Goal: Task Accomplishment & Management: Manage account settings

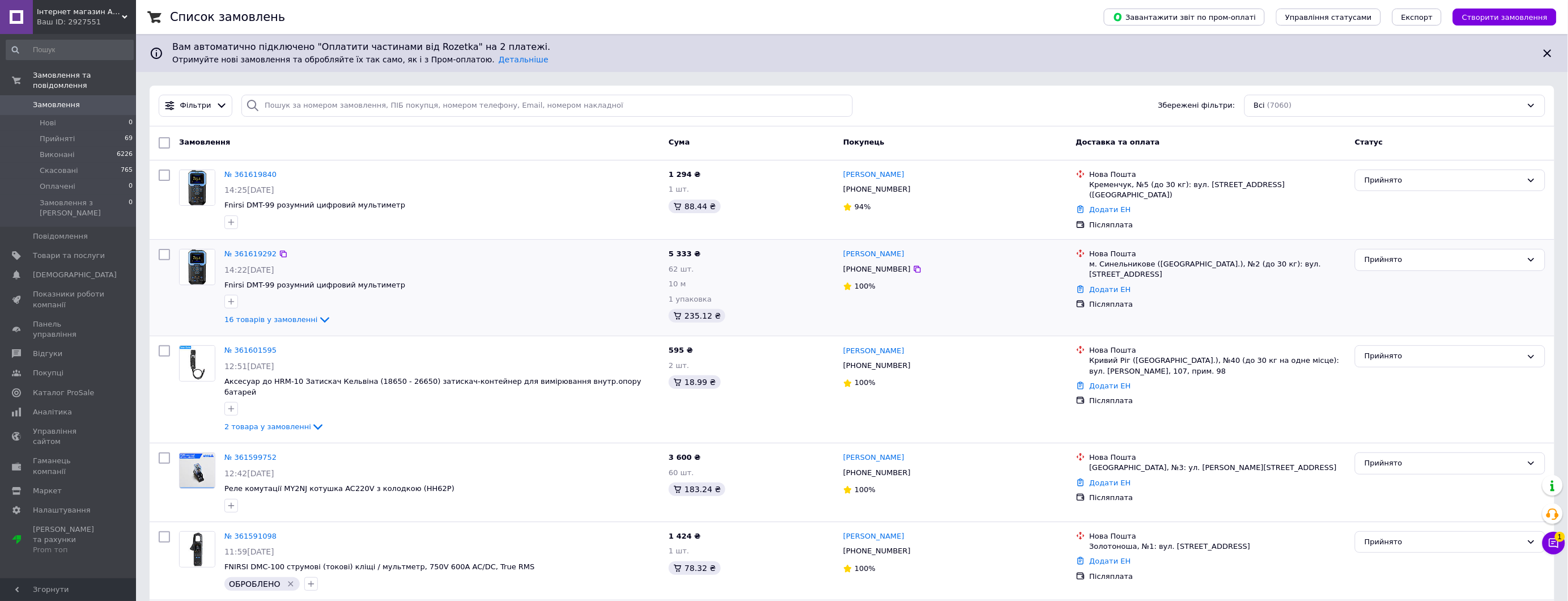
drag, startPoint x: 1177, startPoint y: 0, endPoint x: 581, endPoint y: 288, distance: 661.9
click at [573, 287] on span "Fnirsi DMT-99 розумний цифровий мультиметр" at bounding box center [441, 285] width 435 height 10
click at [85, 131] on li "Прийняті 69" at bounding box center [69, 139] width 139 height 16
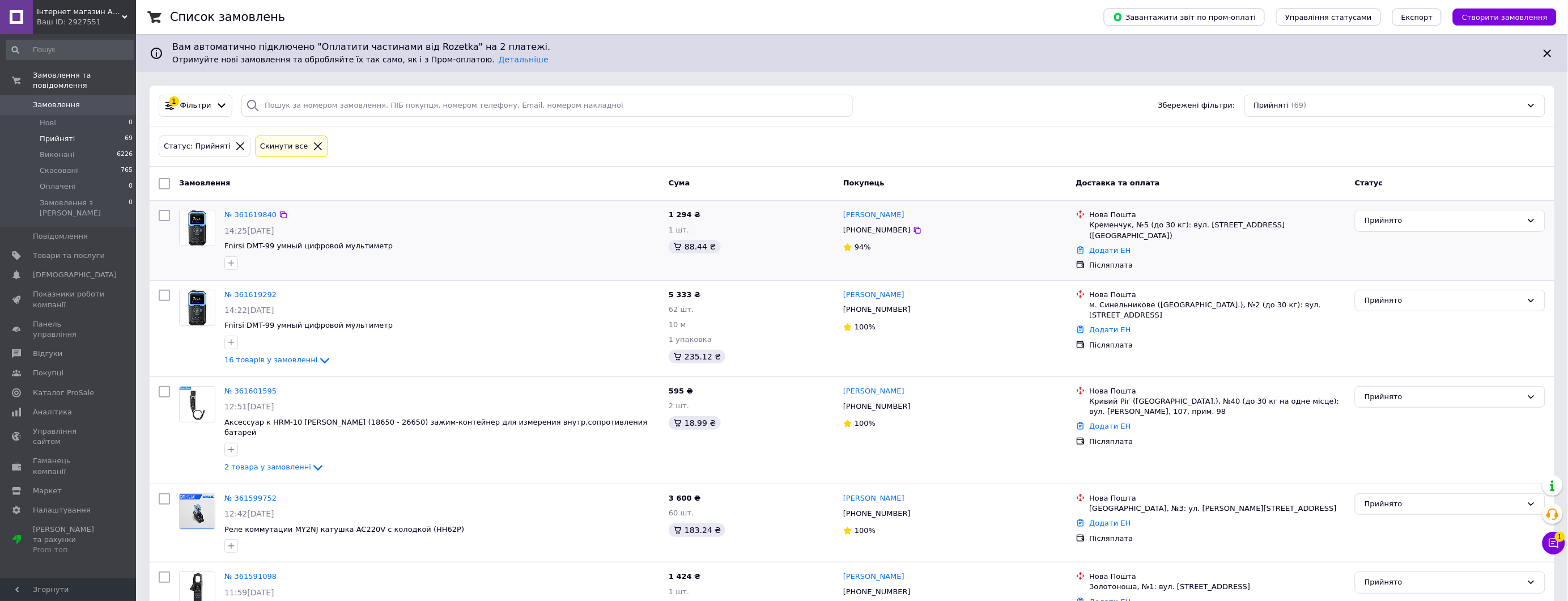
click at [770, 264] on div "1 294 ₴ 1 шт. 88.44 ₴" at bounding box center [751, 240] width 174 height 70
click at [60, 505] on span "Налаштування" at bounding box center [62, 510] width 58 height 10
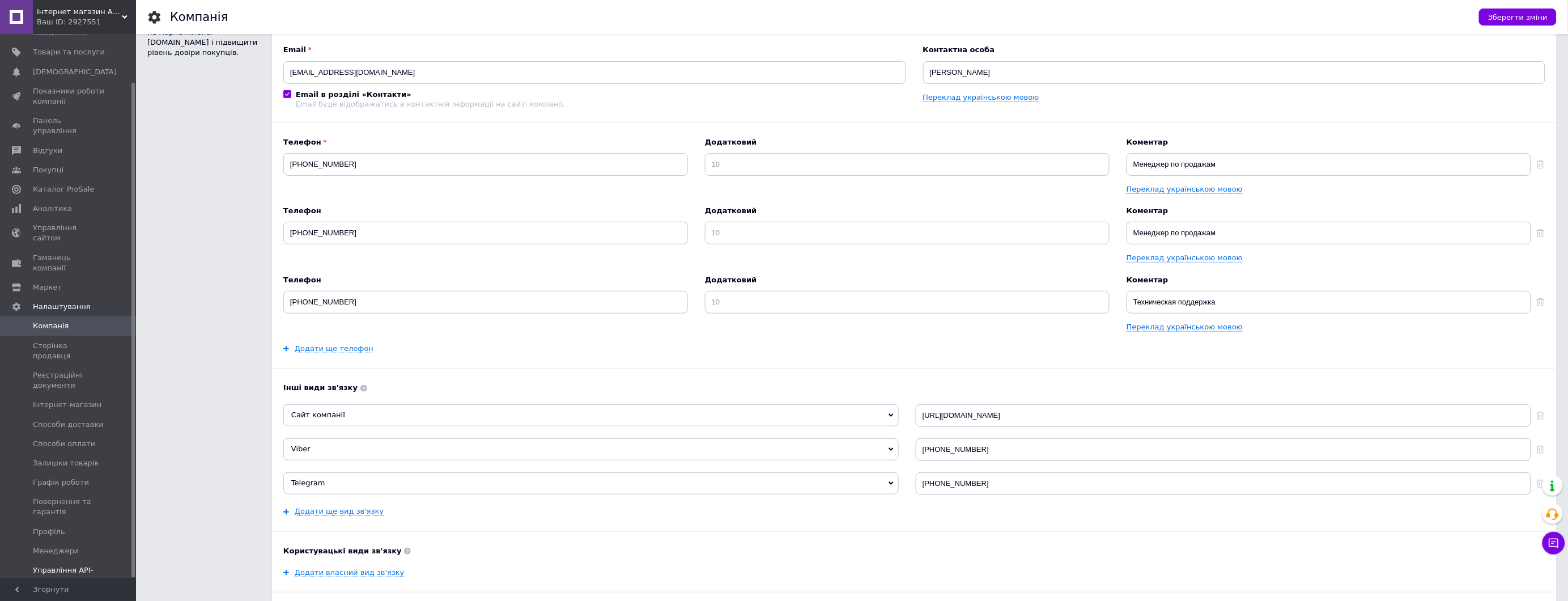
click at [59, 566] on span "Управління API-токенами" at bounding box center [69, 575] width 72 height 20
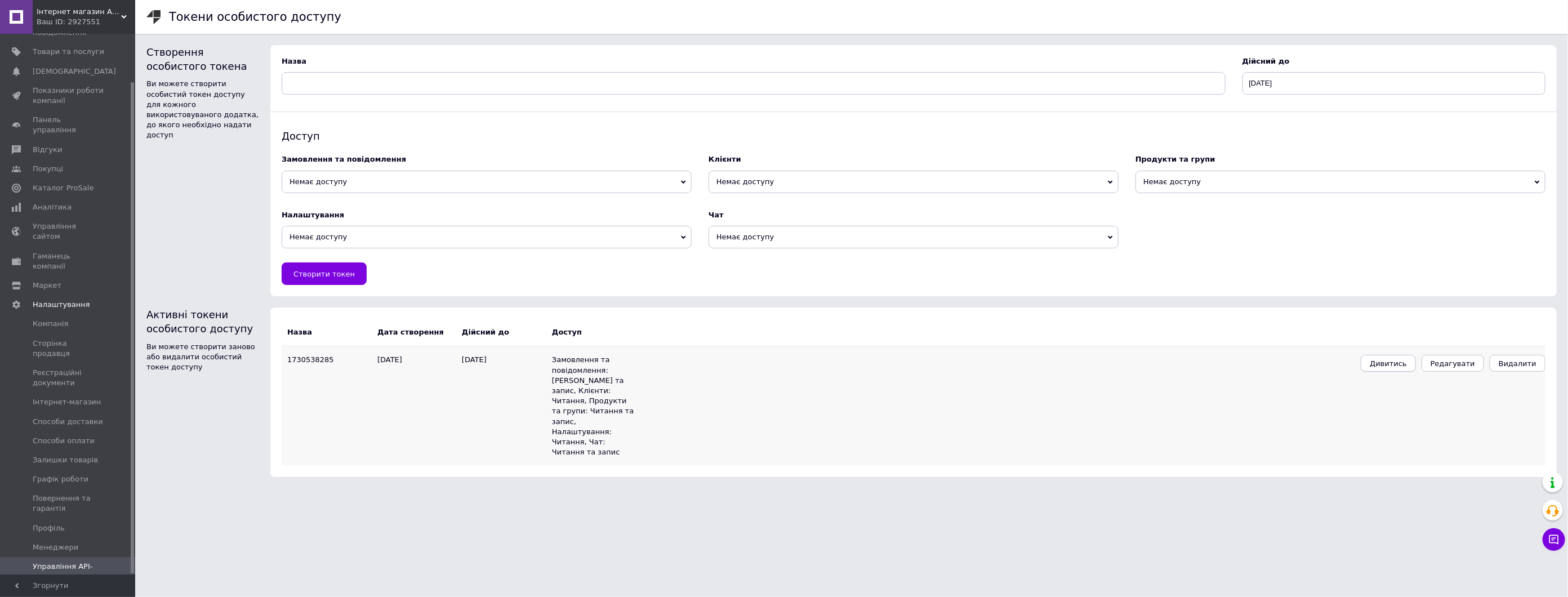
click at [1416, 368] on button "Дивитись" at bounding box center [1388, 363] width 55 height 17
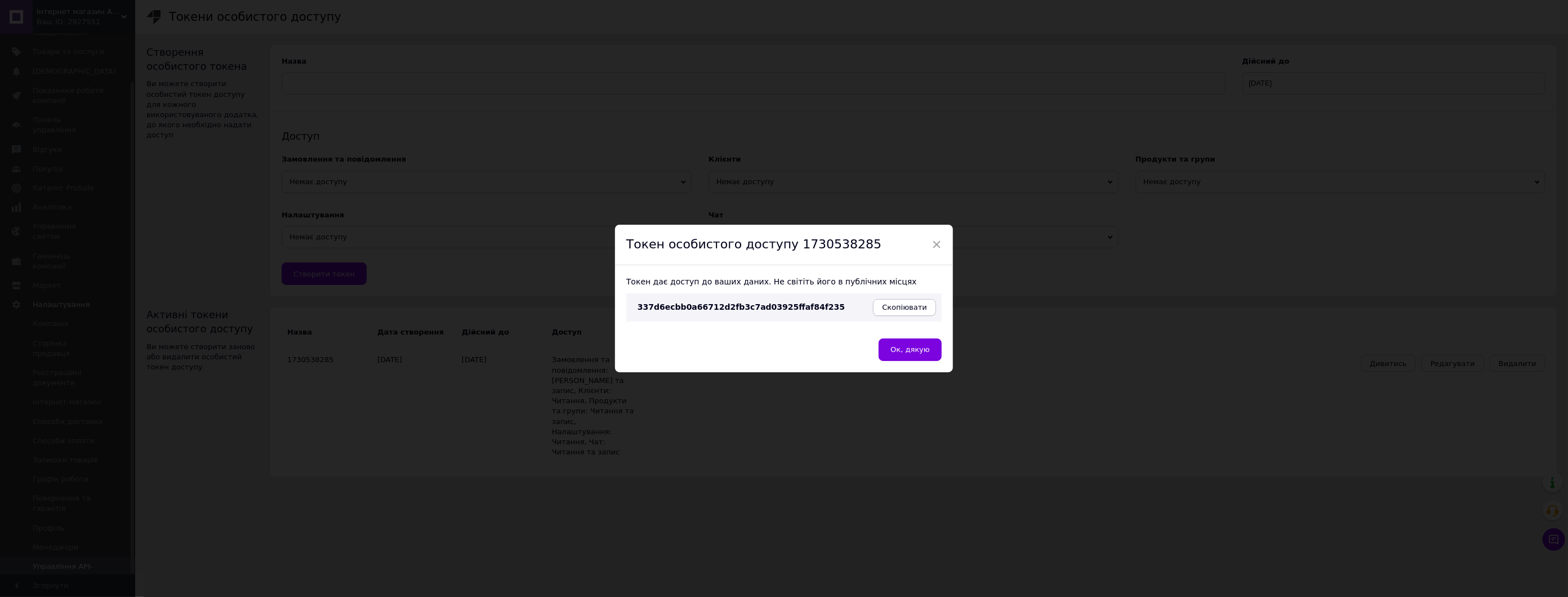
click at [926, 310] on button "Скопіювати" at bounding box center [904, 307] width 63 height 17
drag, startPoint x: 232, startPoint y: 424, endPoint x: 296, endPoint y: 434, distance: 64.8
click at [233, 430] on div "× Токен особистого доступу 1730538285 Токен дає доступ до ваших даних. Не світі…" at bounding box center [784, 298] width 1568 height 597
